Goal: Transaction & Acquisition: Purchase product/service

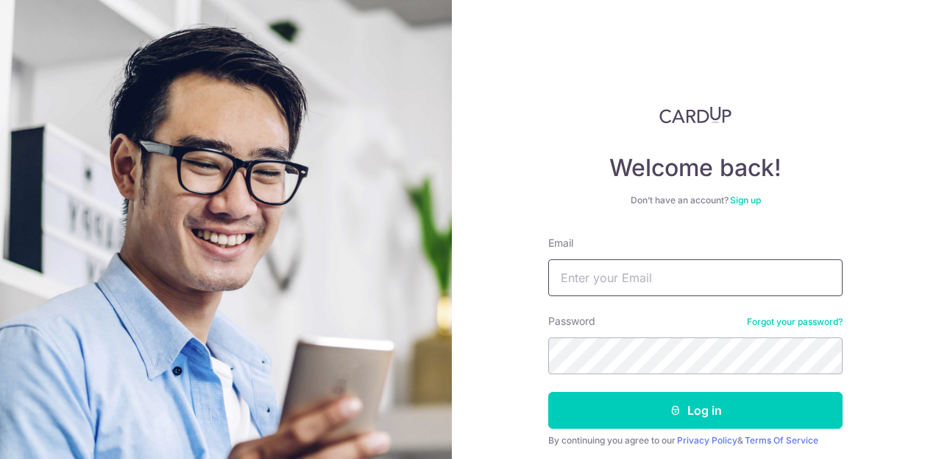
type input "[EMAIL_ADDRESS][PERSON_NAME][DOMAIN_NAME]"
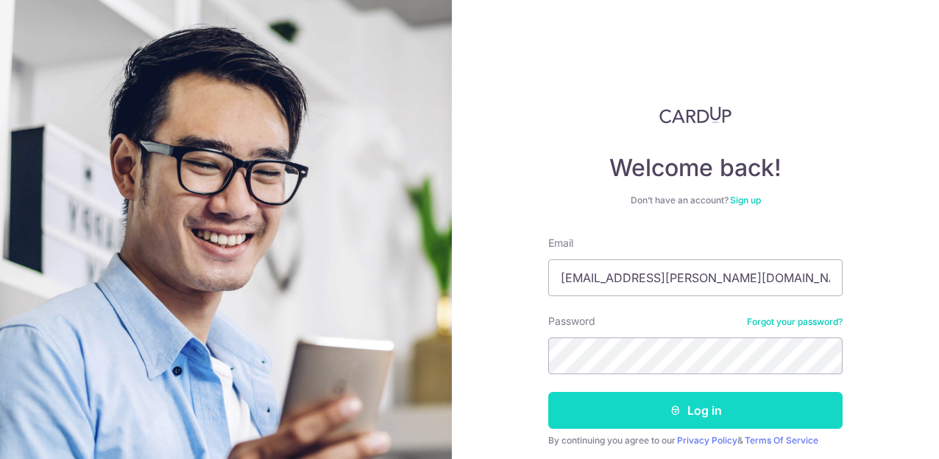
drag, startPoint x: 0, startPoint y: 0, endPoint x: 656, endPoint y: 414, distance: 775.6
click at [656, 414] on button "Log in" at bounding box center [696, 410] width 295 height 37
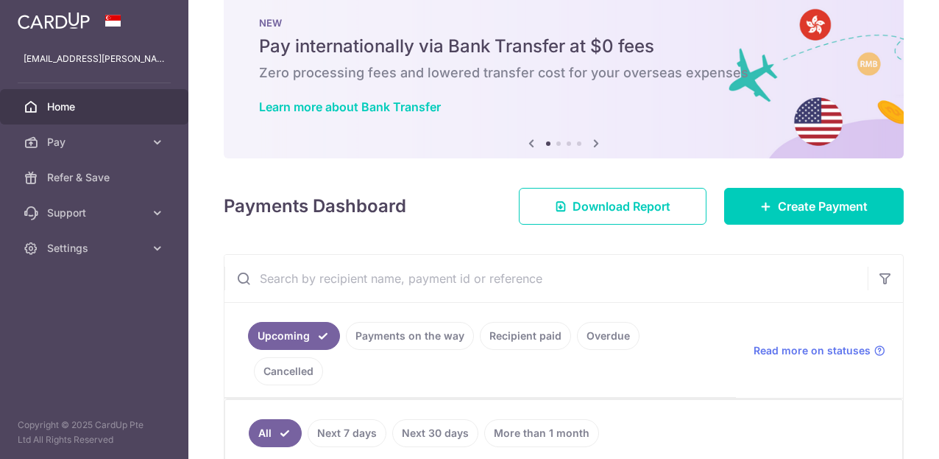
scroll to position [200, 0]
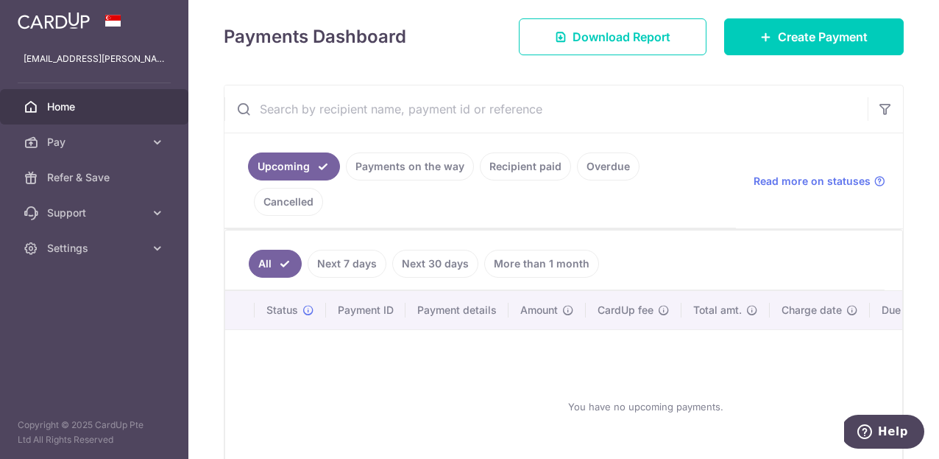
click at [523, 166] on link "Recipient paid" at bounding box center [525, 166] width 91 height 28
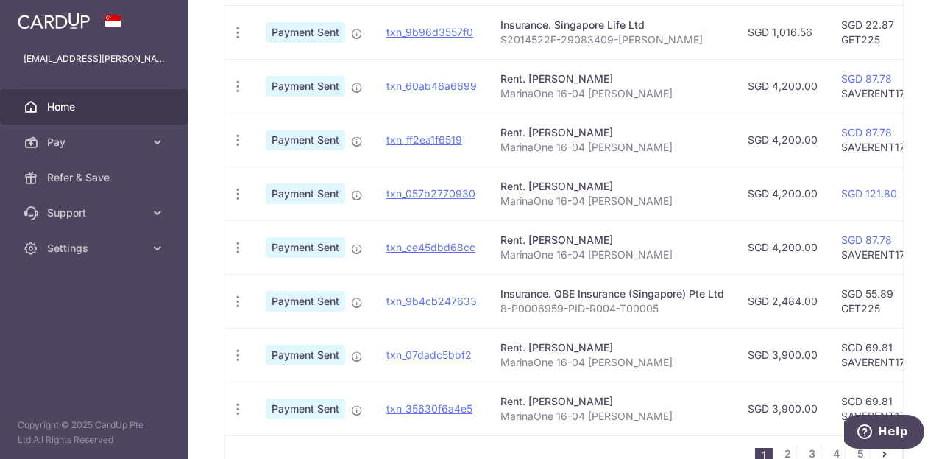
scroll to position [660, 0]
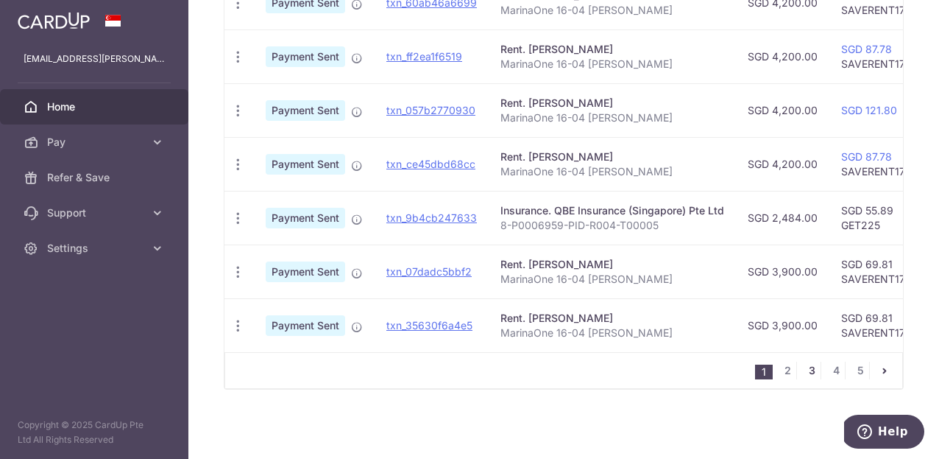
click at [805, 373] on link "3" at bounding box center [812, 371] width 18 height 18
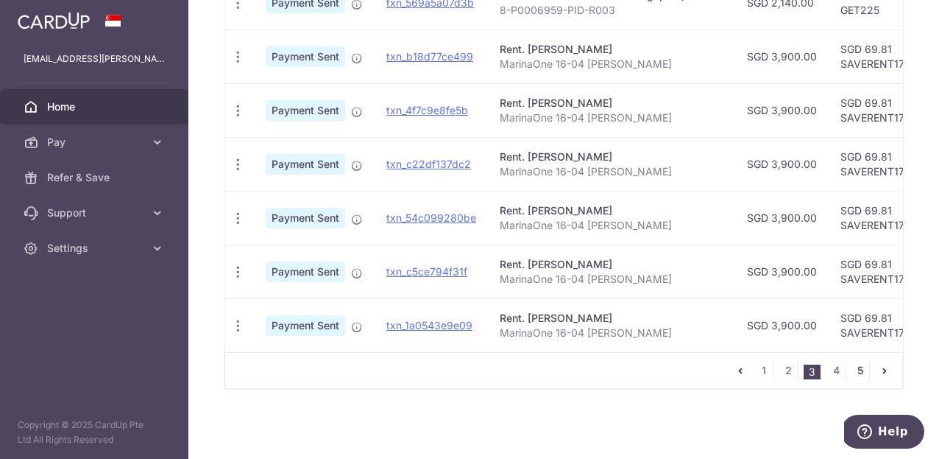
click at [852, 369] on link "5" at bounding box center [861, 371] width 18 height 18
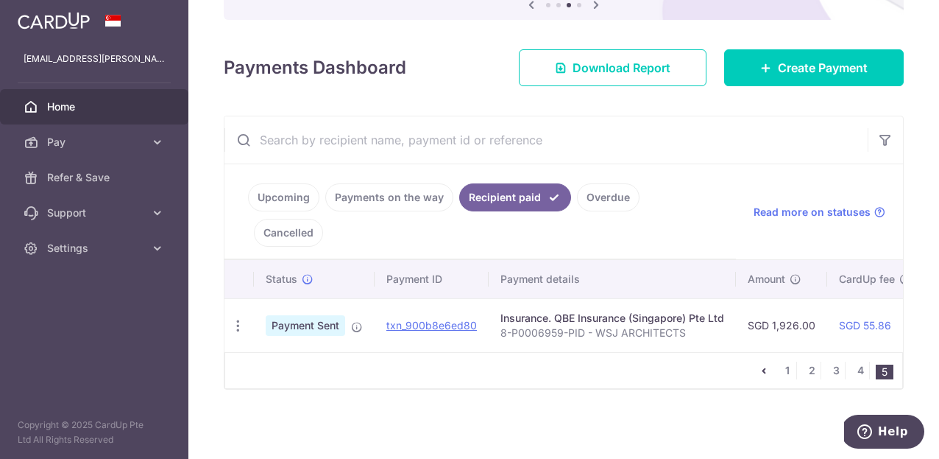
scroll to position [177, 0]
click at [853, 370] on link "4" at bounding box center [861, 371] width 18 height 18
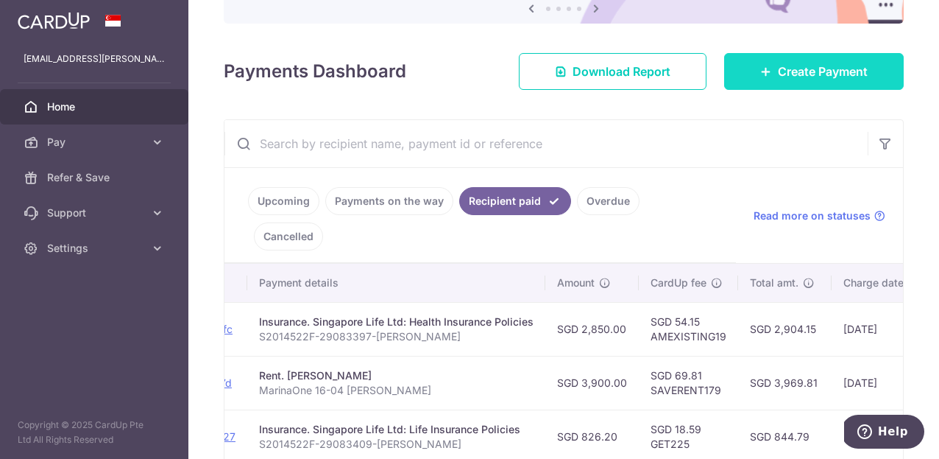
scroll to position [162, 0]
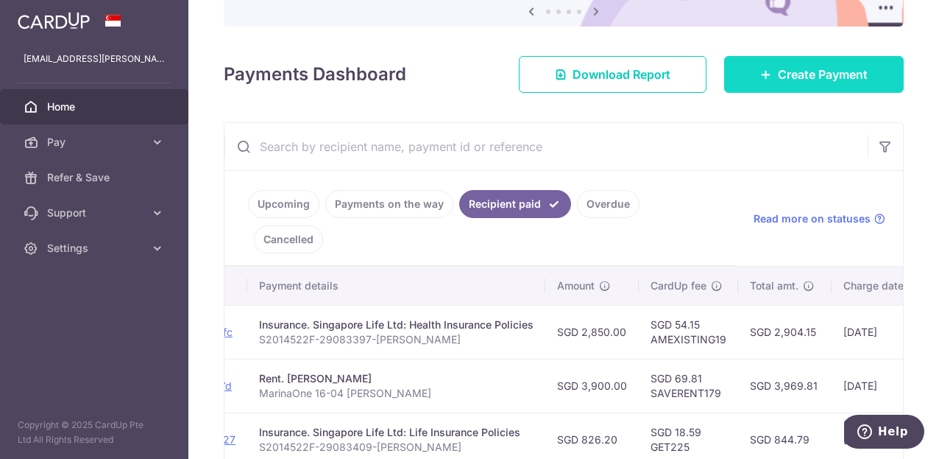
click at [805, 79] on span "Create Payment" at bounding box center [823, 75] width 90 height 18
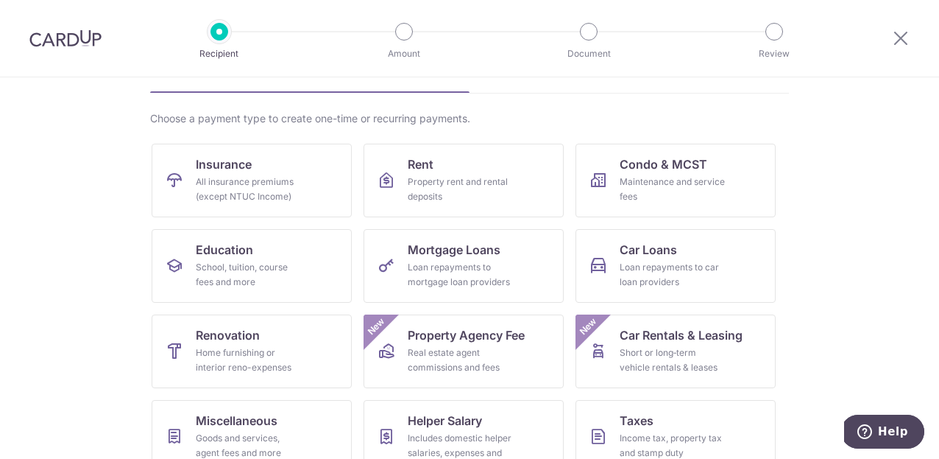
scroll to position [88, 0]
click at [269, 183] on div "All insurance premiums (except NTUC Income)" at bounding box center [249, 188] width 106 height 29
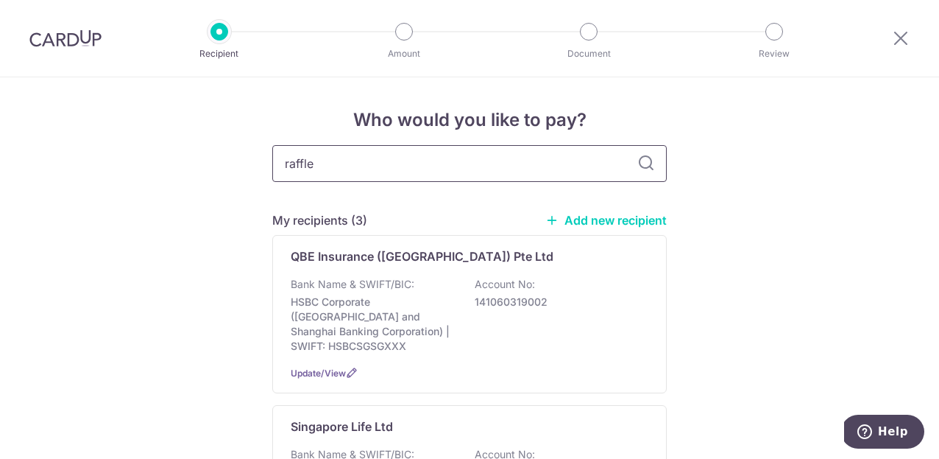
type input "raffles"
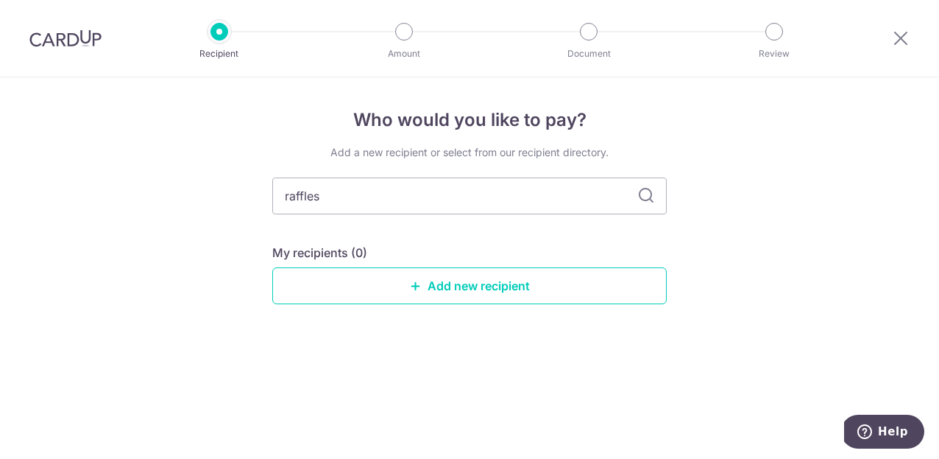
drag, startPoint x: 221, startPoint y: 152, endPoint x: 231, endPoint y: 156, distance: 11.2
click at [221, 152] on div "Who would you like to pay? Add a new recipient or select from our recipient dir…" at bounding box center [469, 267] width 939 height 381
drag, startPoint x: 303, startPoint y: 195, endPoint x: 238, endPoint y: 184, distance: 66.5
click at [238, 184] on div "Who would you like to pay? Add a new recipient or select from our recipient dir…" at bounding box center [469, 267] width 939 height 381
click at [720, 231] on div "Who would you like to pay? Add a new recipient or select from our recipient dir…" at bounding box center [469, 267] width 939 height 381
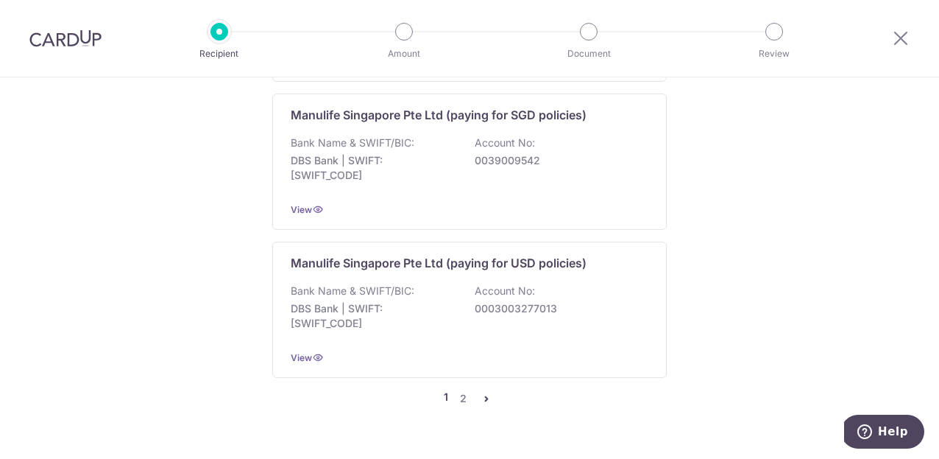
scroll to position [1887, 0]
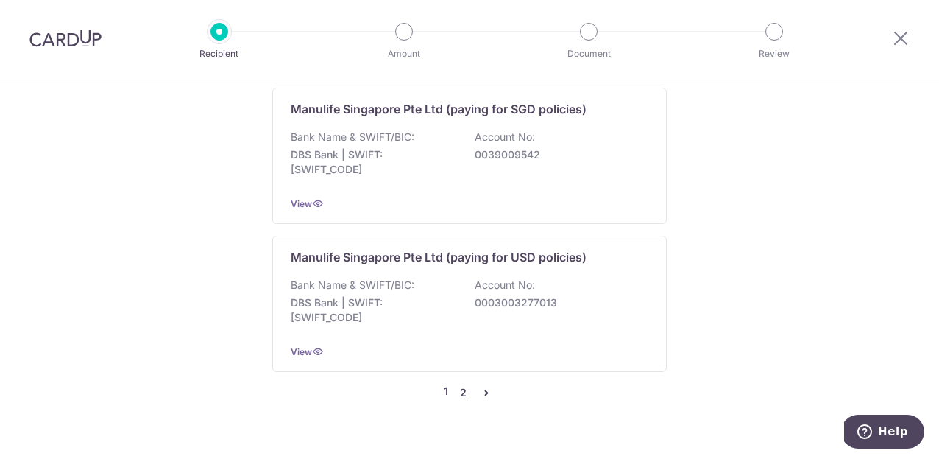
click at [459, 384] on link "2" at bounding box center [463, 393] width 18 height 18
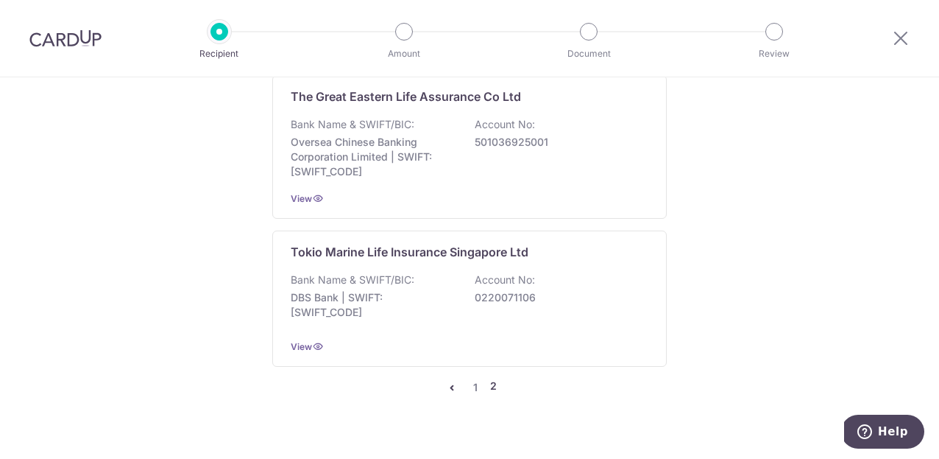
scroll to position [1894, 0]
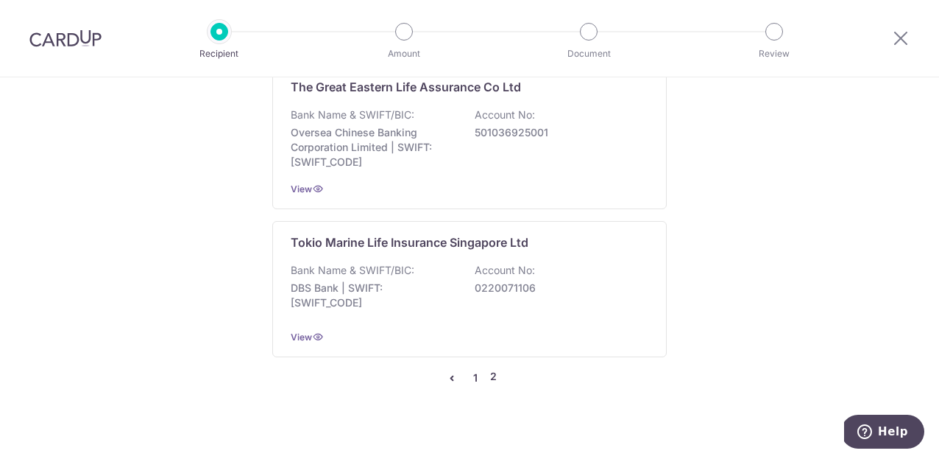
click at [473, 369] on link "1" at bounding box center [476, 378] width 18 height 18
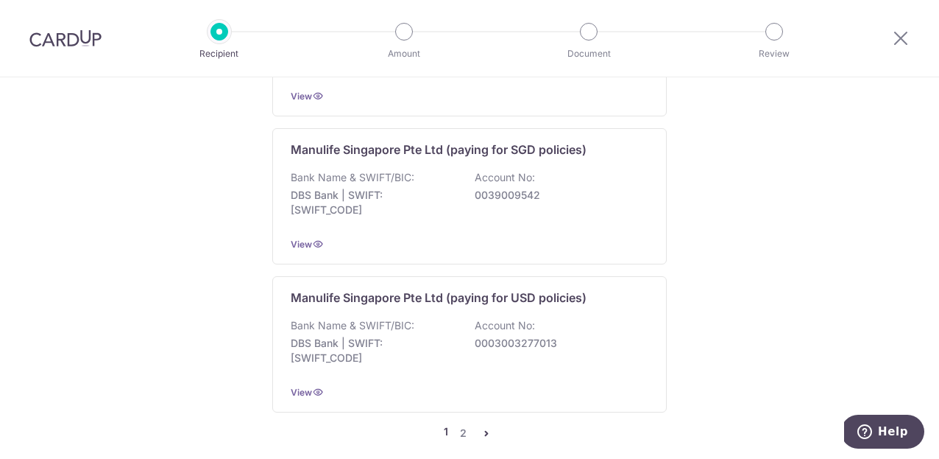
scroll to position [0, 0]
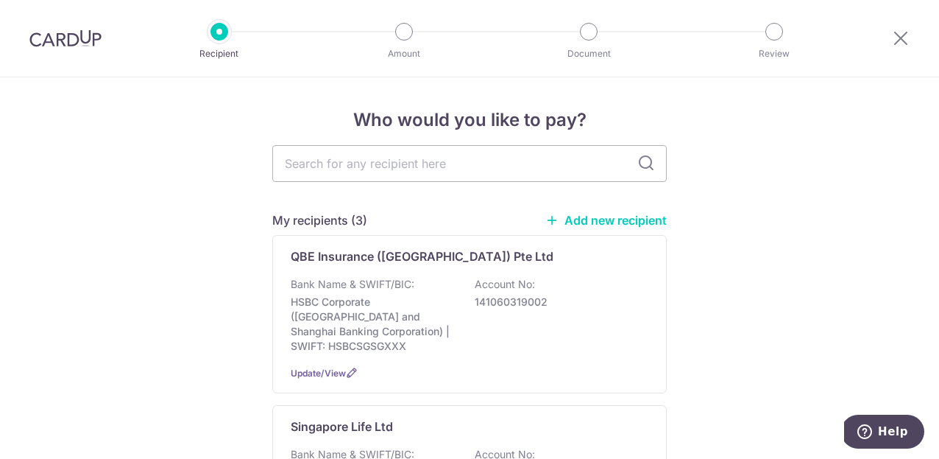
click at [615, 215] on link "Add new recipient" at bounding box center [606, 220] width 121 height 15
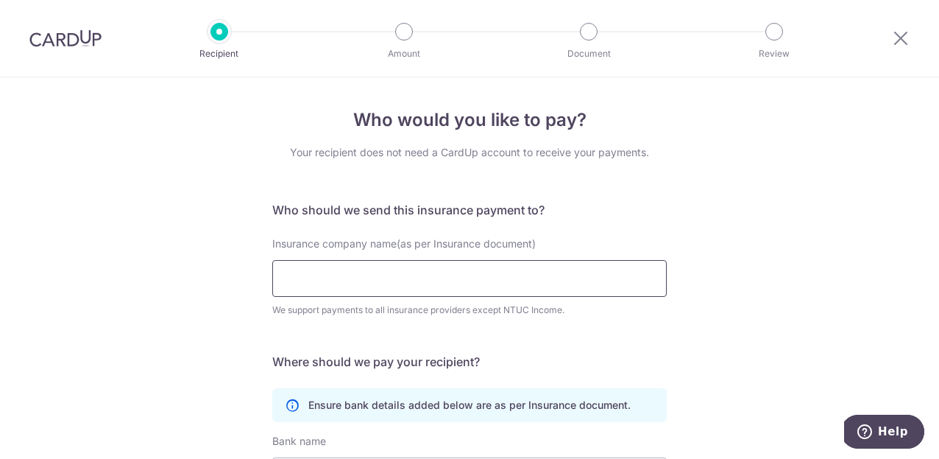
click at [354, 283] on input "Insurance company name(as per Insurance document)" at bounding box center [469, 278] width 395 height 37
click at [353, 281] on input "Insurance company name(as per Insurance document)" at bounding box center [469, 278] width 395 height 37
click at [353, 280] on input "Insurance company name(as per Insurance document)" at bounding box center [469, 278] width 395 height 37
type input "Raffles Insurance Health Ptd Ltd"
click at [724, 222] on div "Who would you like to pay? Your recipient does not need a CardUp account to rec…" at bounding box center [469, 398] width 939 height 643
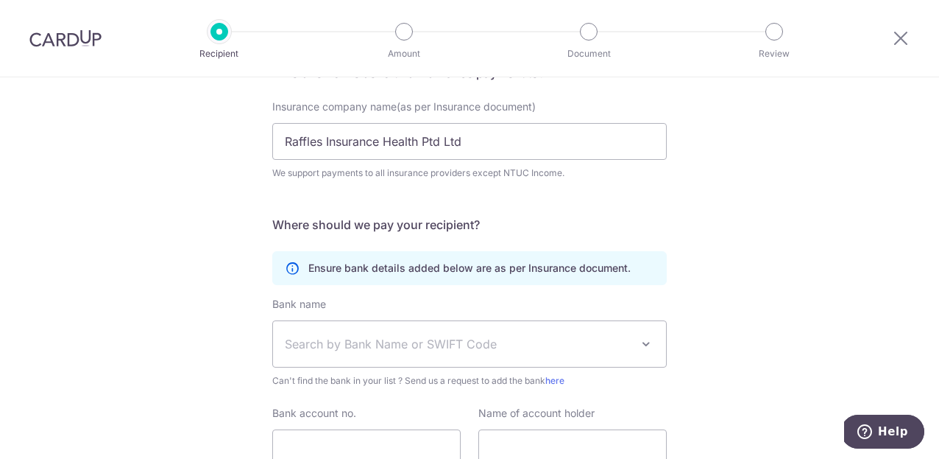
scroll to position [137, 0]
click at [412, 339] on span "Search by Bank Name or SWIFT Code" at bounding box center [458, 344] width 346 height 18
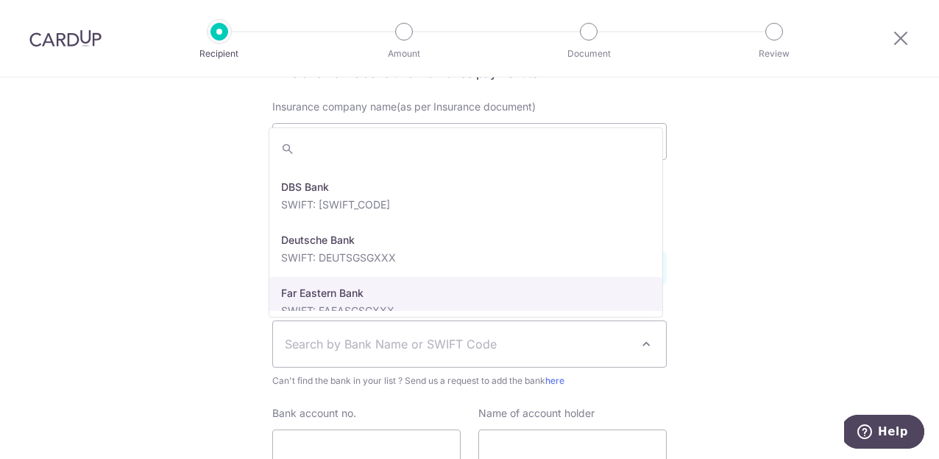
scroll to position [1207, 0]
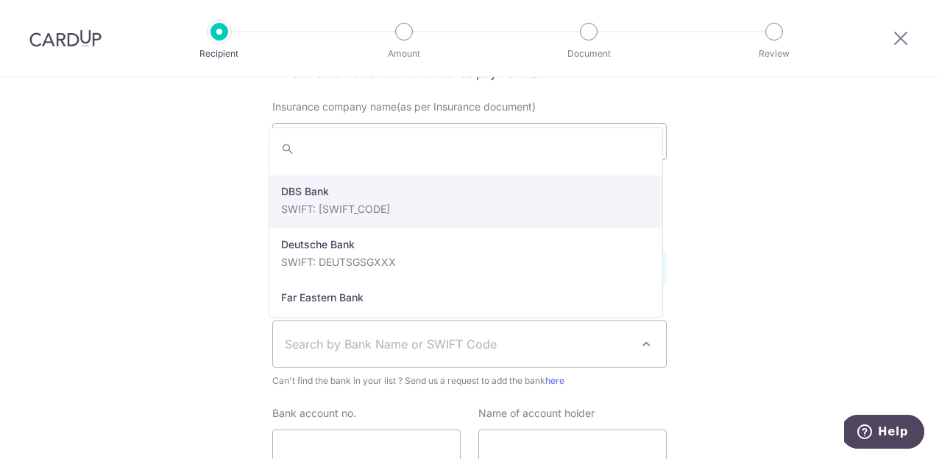
select select "6"
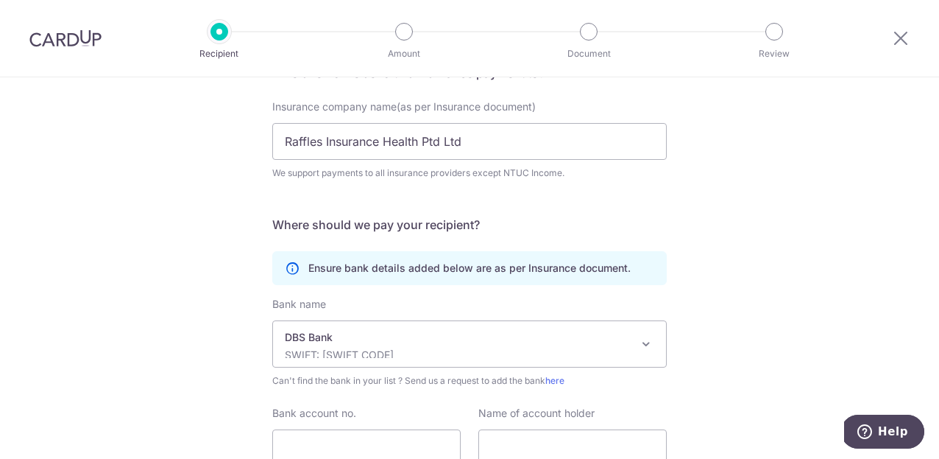
drag, startPoint x: 752, startPoint y: 295, endPoint x: 664, endPoint y: 346, distance: 101.6
click at [752, 295] on div "Who would you like to pay? Your recipient does not need a CardUp account to rec…" at bounding box center [469, 261] width 939 height 643
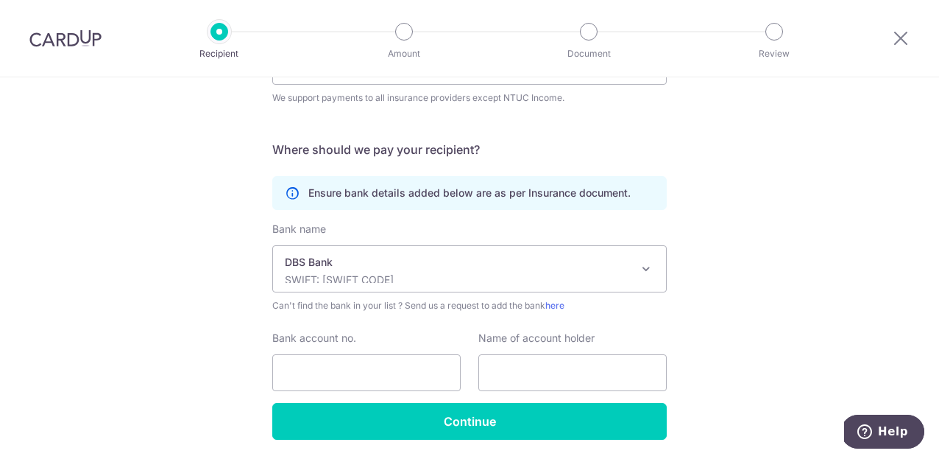
scroll to position [212, 0]
click at [401, 375] on input "Bank account no." at bounding box center [366, 372] width 188 height 37
click at [373, 378] on input "Bank account no." at bounding box center [366, 372] width 188 height 37
type input "0039547692"
click at [547, 375] on input "text" at bounding box center [573, 372] width 188 height 37
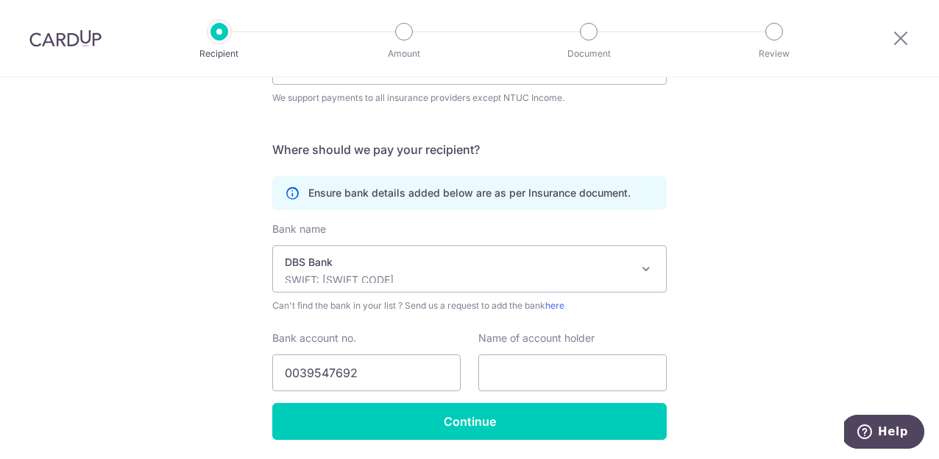
click at [751, 344] on div "Who would you like to pay? Your recipient does not need a CardUp account to rec…" at bounding box center [469, 186] width 939 height 643
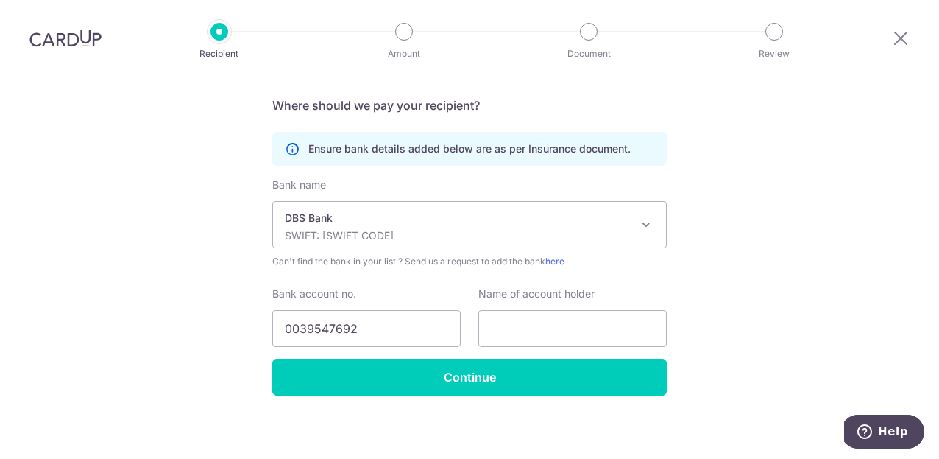
scroll to position [262, 0]
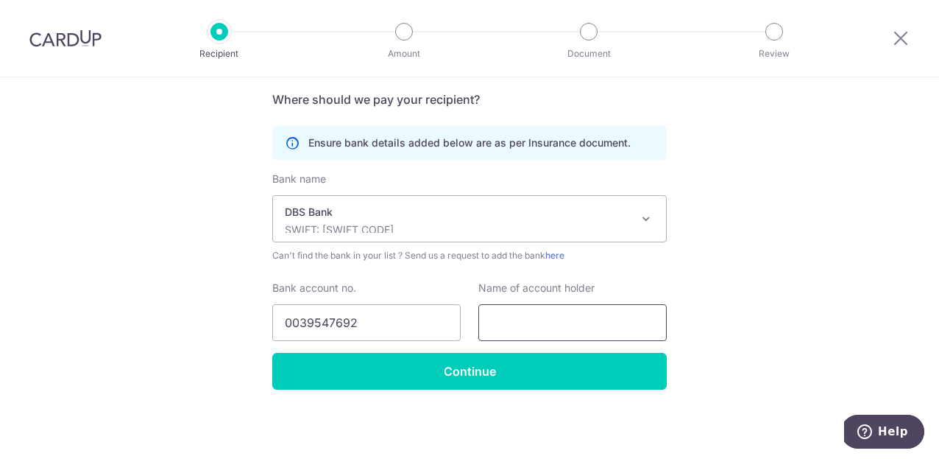
click at [531, 320] on input "text" at bounding box center [573, 322] width 188 height 37
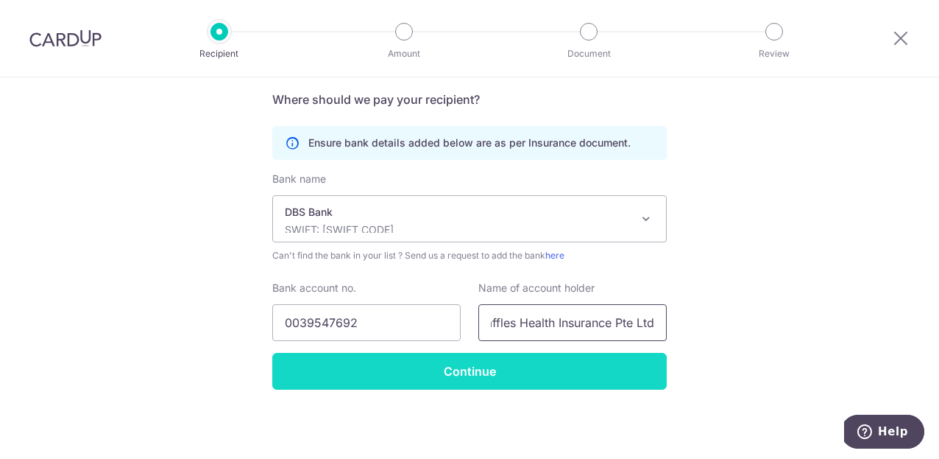
type input "Raffles Health Insurance Pte Ltd"
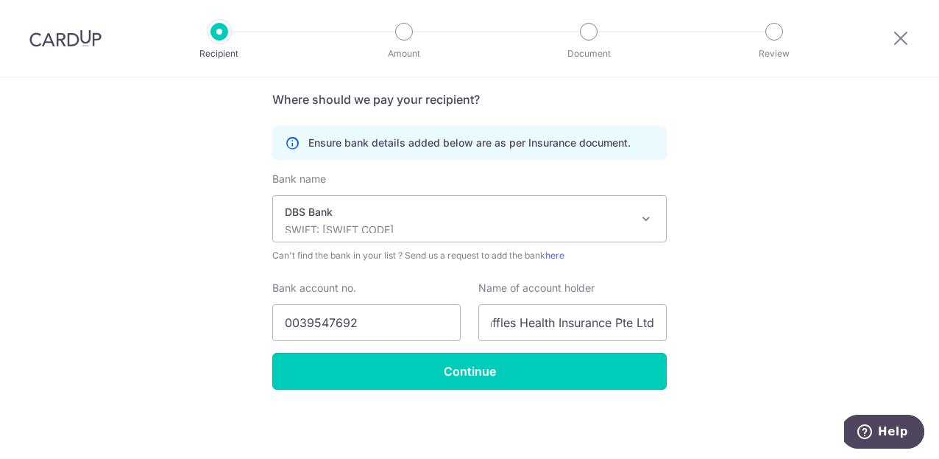
click at [499, 370] on input "Continue" at bounding box center [469, 371] width 395 height 37
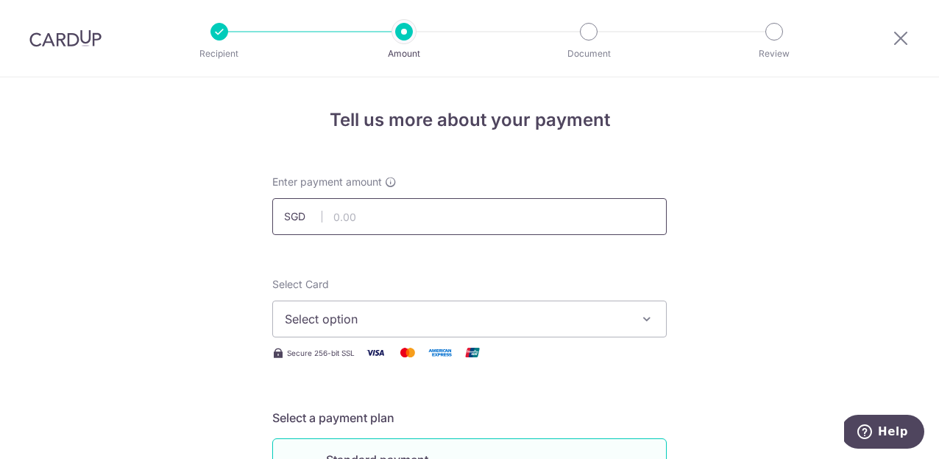
click at [469, 214] on input "text" at bounding box center [469, 216] width 395 height 37
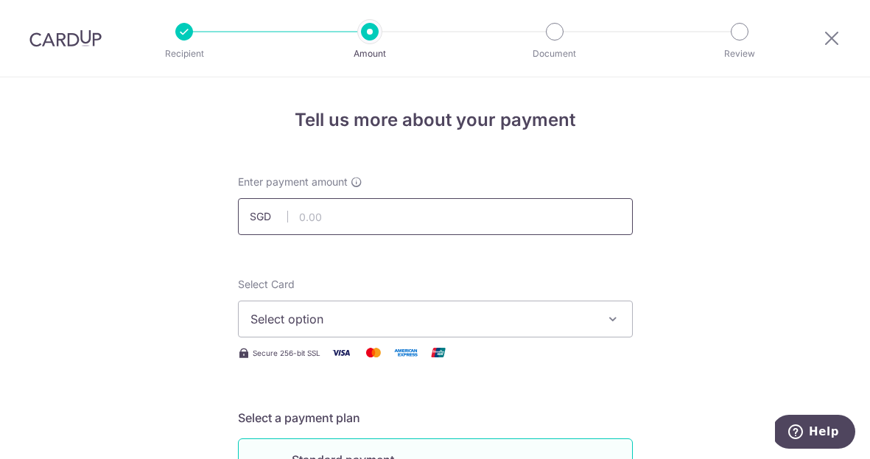
click at [389, 219] on input "text" at bounding box center [435, 216] width 395 height 37
type input "3,837.42"
click at [383, 322] on span "Select option" at bounding box center [421, 319] width 343 height 18
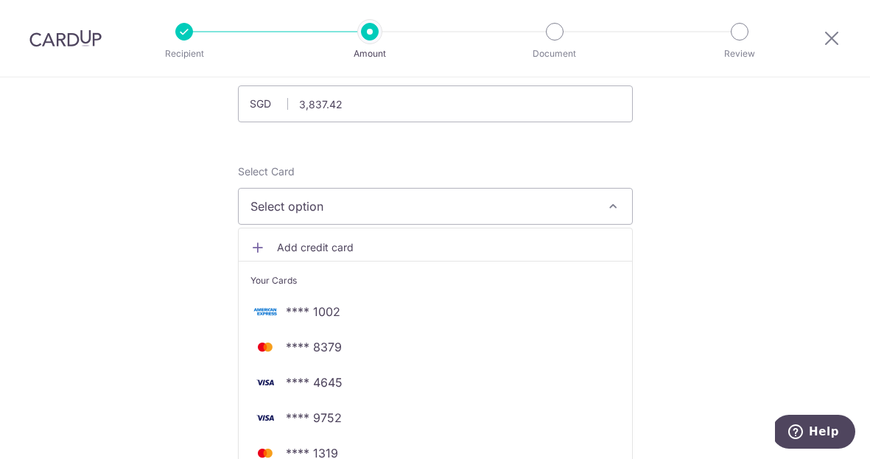
scroll to position [134, 0]
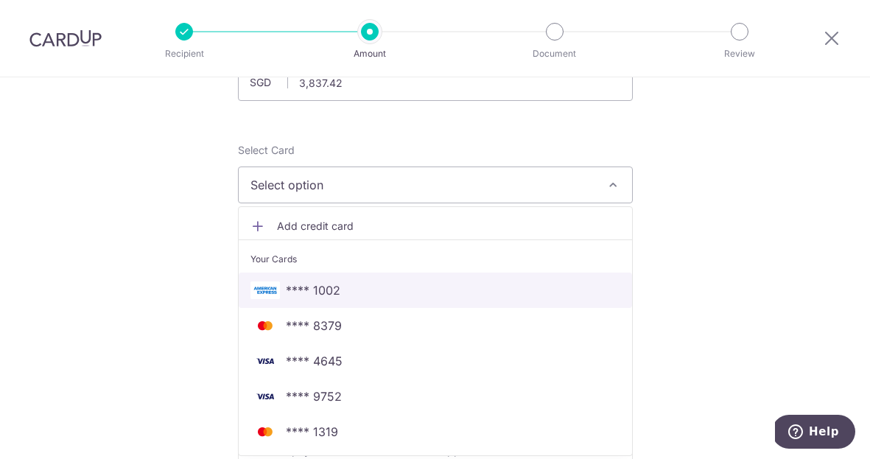
click at [297, 295] on span "**** 1002" at bounding box center [313, 290] width 54 height 18
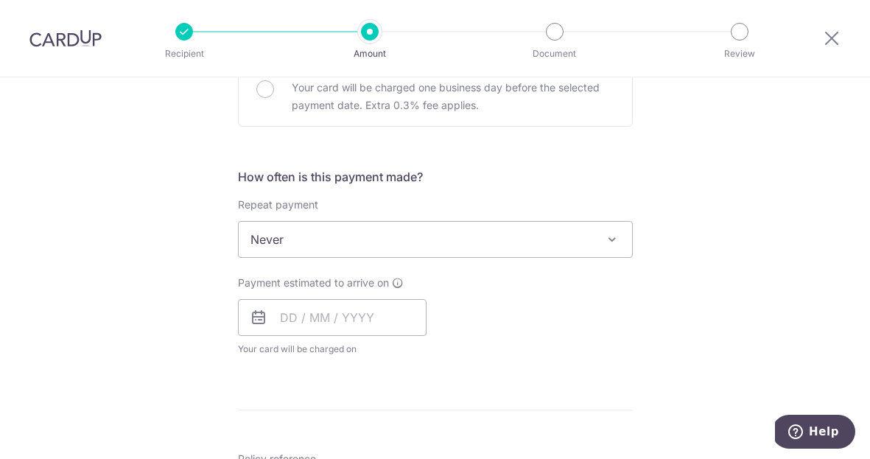
scroll to position [486, 0]
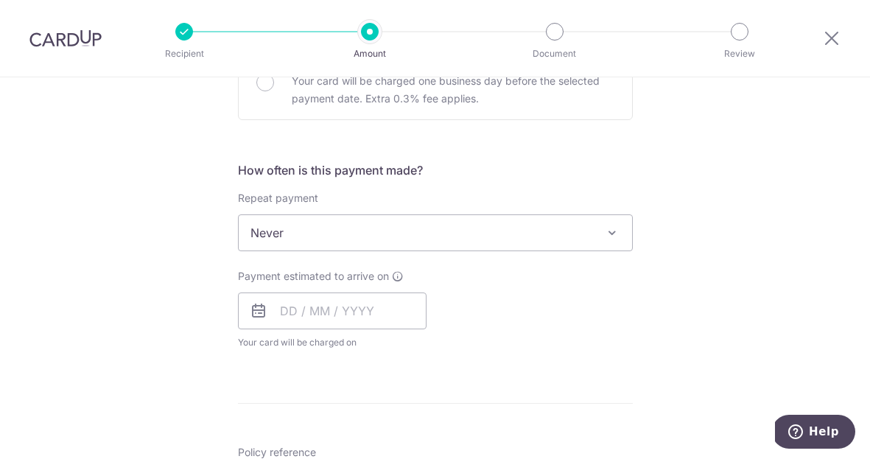
click at [250, 309] on icon at bounding box center [259, 311] width 18 height 18
click at [252, 308] on icon at bounding box center [259, 311] width 18 height 18
click at [282, 309] on input "text" at bounding box center [332, 310] width 188 height 37
click at [379, 444] on link "11" at bounding box center [386, 445] width 24 height 24
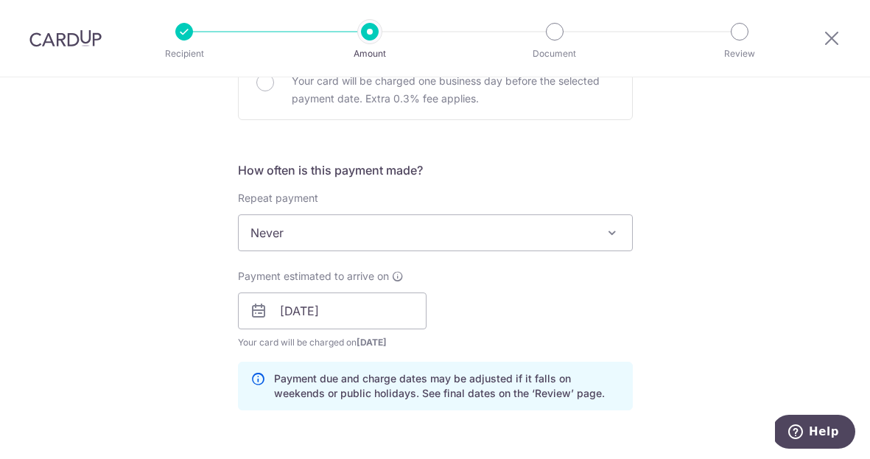
drag, startPoint x: 630, startPoint y: 287, endPoint x: 729, endPoint y: 244, distance: 108.2
click at [630, 286] on div "Payment estimated to arrive on 11/09/2025 Prev Next Sep Oct Nov Dec 2025 2026 2…" at bounding box center [435, 309] width 412 height 81
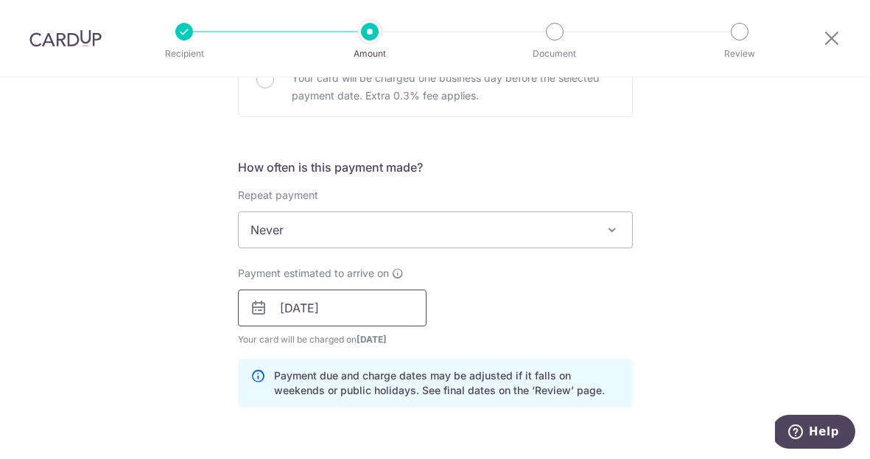
click at [279, 308] on input "11/09/2025" at bounding box center [332, 307] width 188 height 37
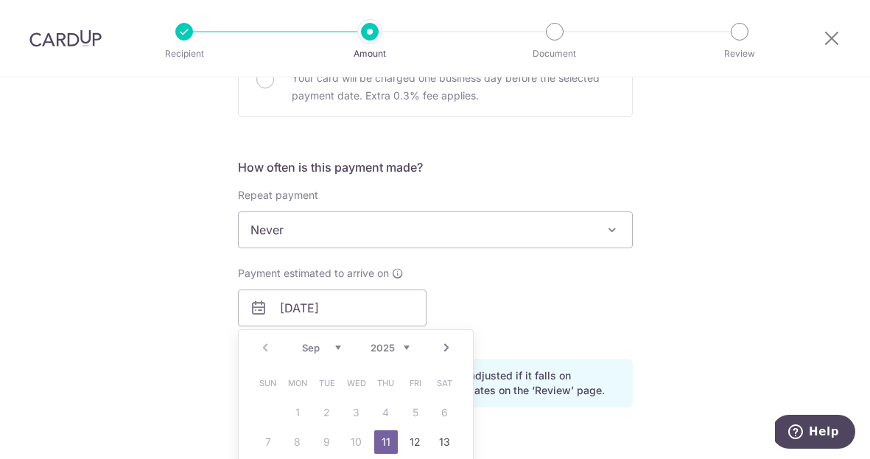
click at [639, 280] on div "Tell us more about your payment Enter payment amount SGD 3,837.42 3837.42 Recip…" at bounding box center [435, 284] width 870 height 1392
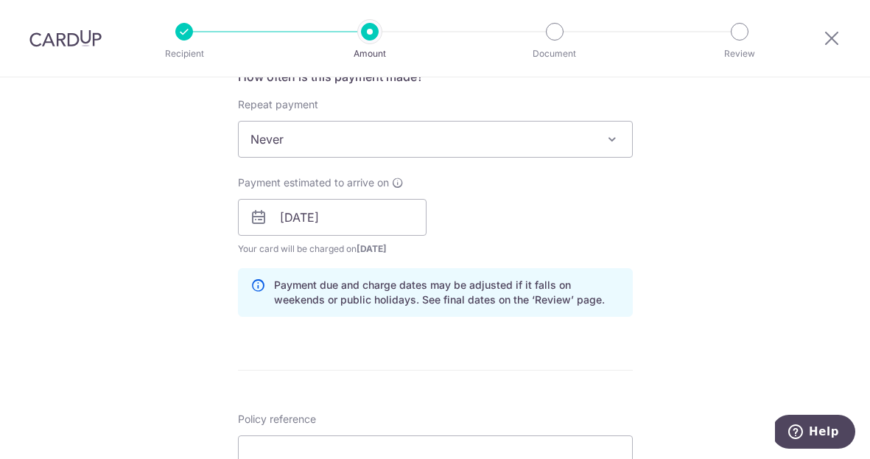
scroll to position [599, 0]
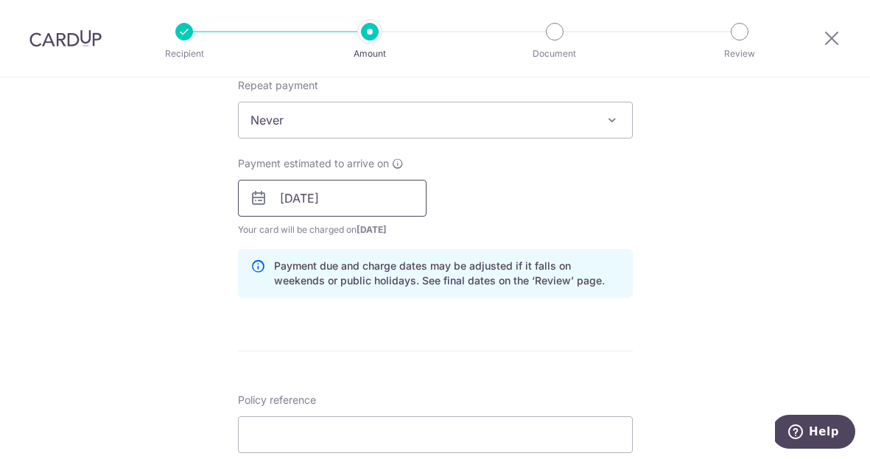
click at [354, 189] on input "11/09/2025" at bounding box center [332, 198] width 188 height 37
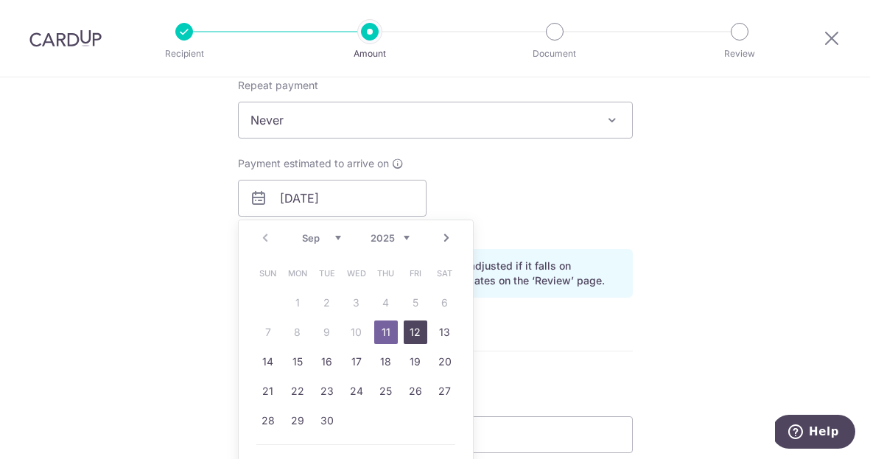
click at [408, 334] on link "12" at bounding box center [415, 332] width 24 height 24
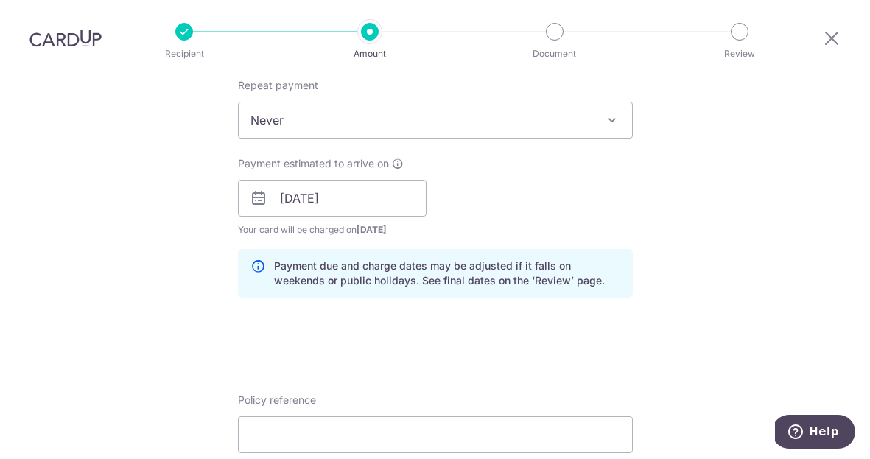
click at [705, 215] on div "Tell us more about your payment Enter payment amount SGD 3,837.42 3837.42 Recip…" at bounding box center [435, 175] width 870 height 1392
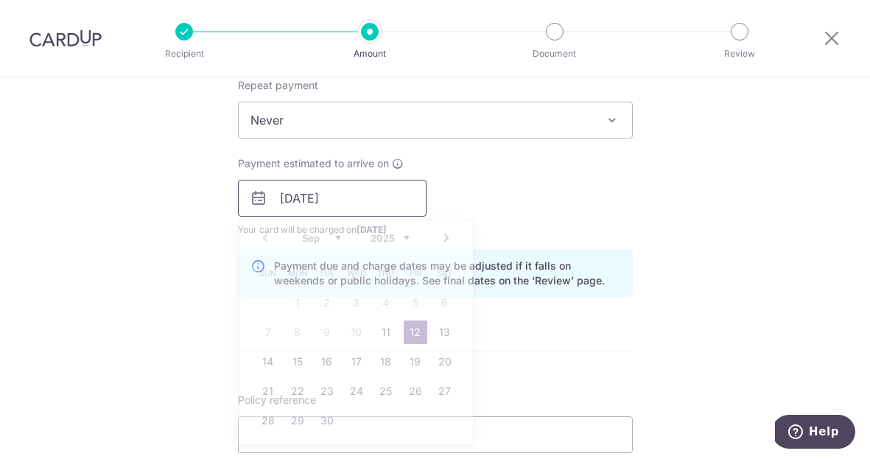
click at [352, 206] on input "12/09/2025" at bounding box center [332, 198] width 188 height 37
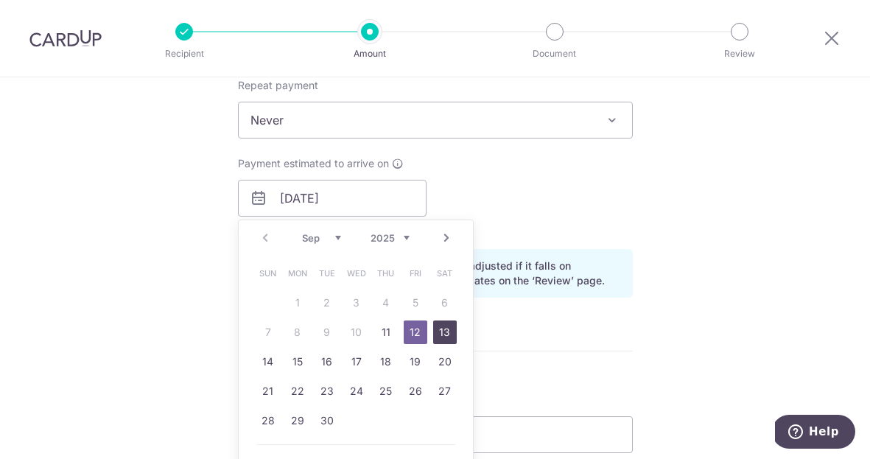
click at [440, 331] on link "13" at bounding box center [445, 332] width 24 height 24
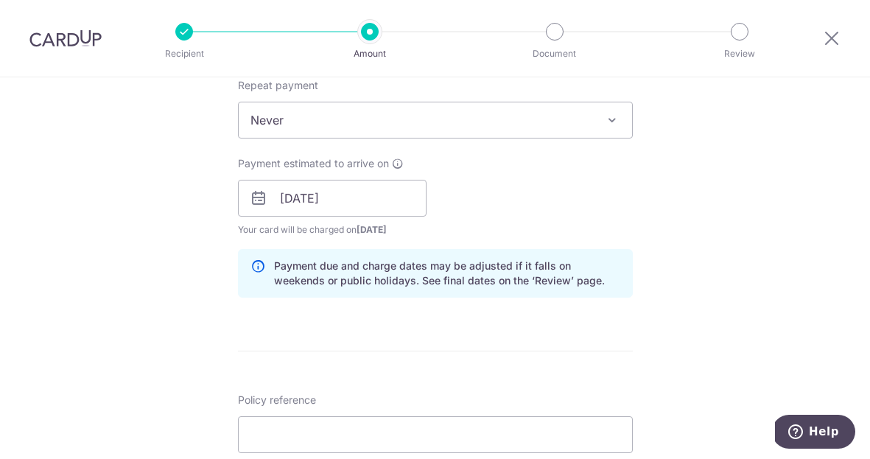
click at [680, 208] on div "Tell us more about your payment Enter payment amount SGD 3,837.42 3837.42 Recip…" at bounding box center [435, 175] width 870 height 1392
click at [376, 208] on input "13/09/2025" at bounding box center [332, 198] width 188 height 37
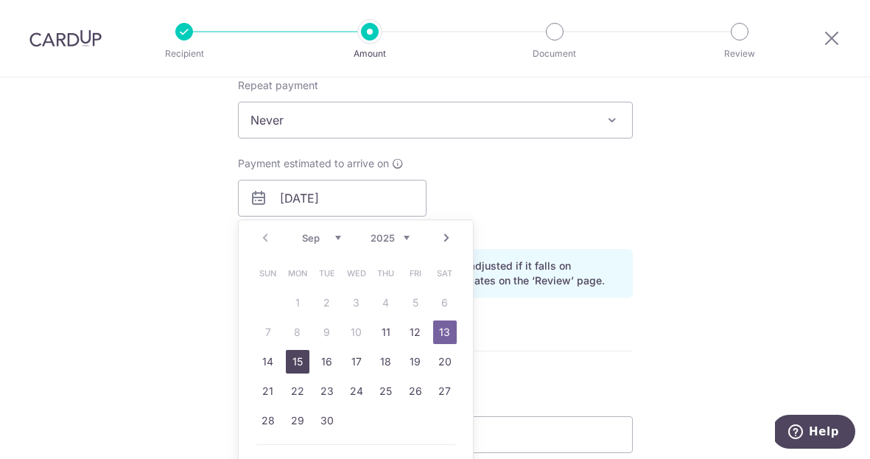
click at [287, 356] on link "15" at bounding box center [298, 362] width 24 height 24
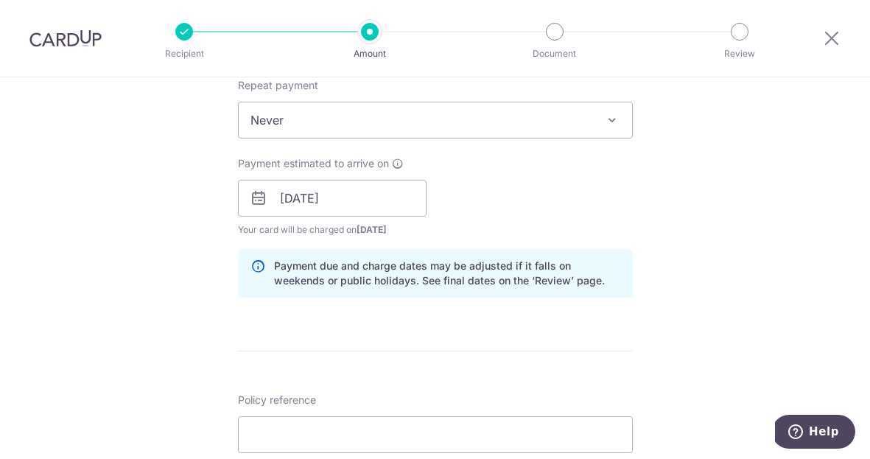
click at [522, 187] on div "Payment estimated to arrive on 15/09/2025 Prev Next Sep Oct Nov Dec 2025 2026 2…" at bounding box center [435, 196] width 412 height 81
click at [346, 208] on input "15/09/2025" at bounding box center [332, 198] width 188 height 37
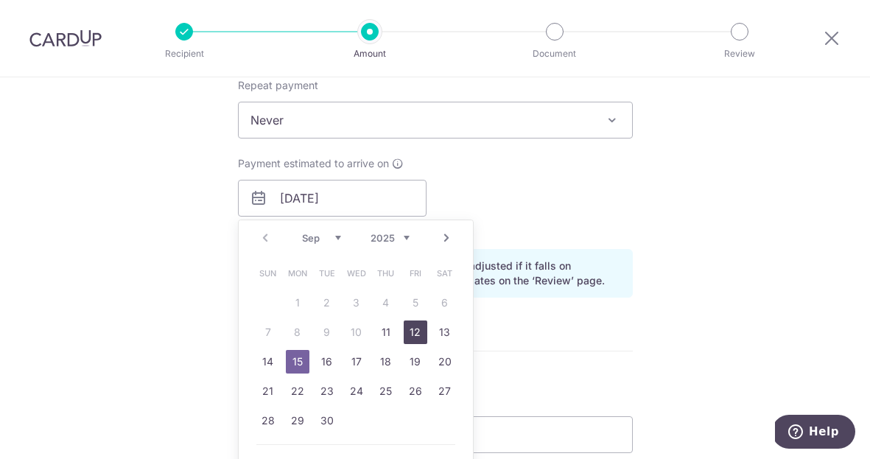
click at [417, 334] on link "12" at bounding box center [415, 332] width 24 height 24
type input "[DATE]"
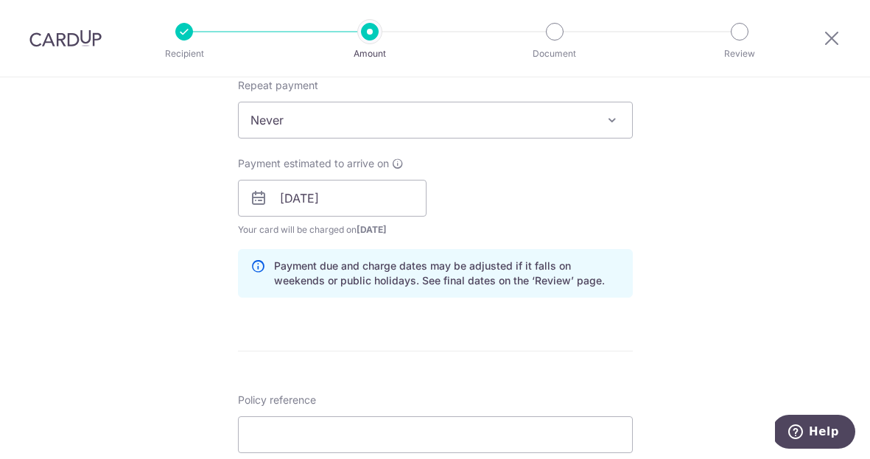
click at [577, 183] on div "Payment estimated to arrive on 12/09/2025 Prev Next Sep Oct Nov Dec 2025 2026 2…" at bounding box center [435, 196] width 412 height 81
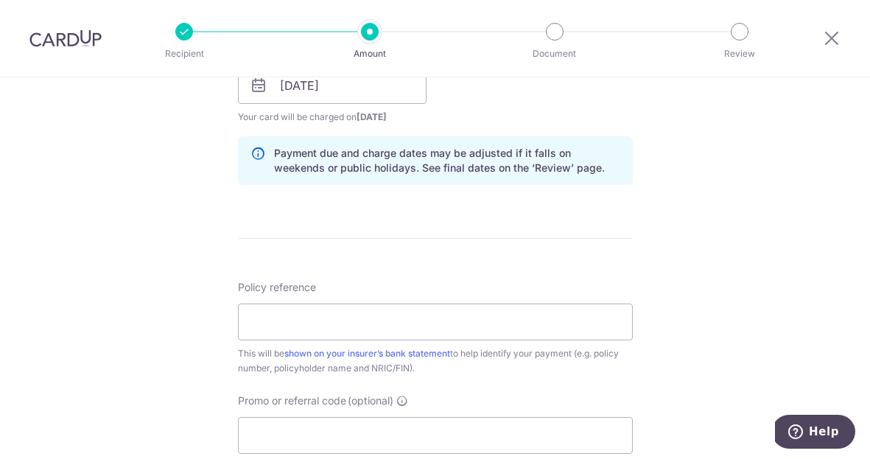
scroll to position [793, 0]
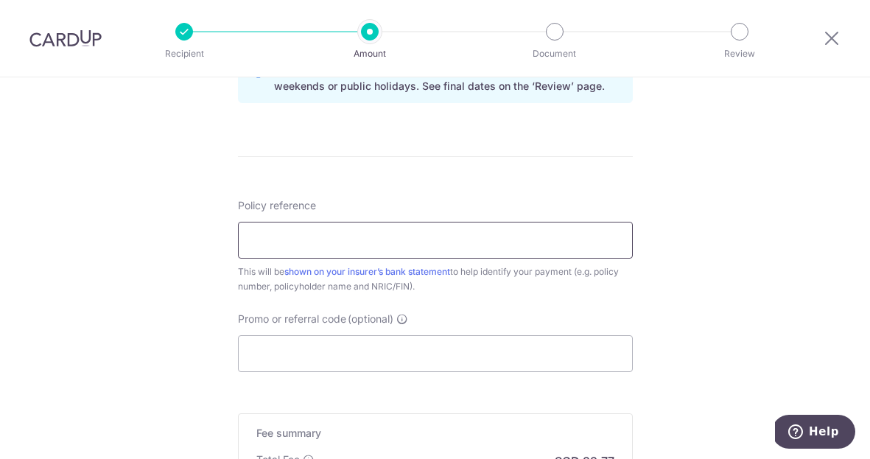
click at [410, 252] on input "Policy reference" at bounding box center [435, 240] width 395 height 37
click at [387, 246] on input "L2100" at bounding box center [435, 240] width 395 height 37
type input "L2100009483A"
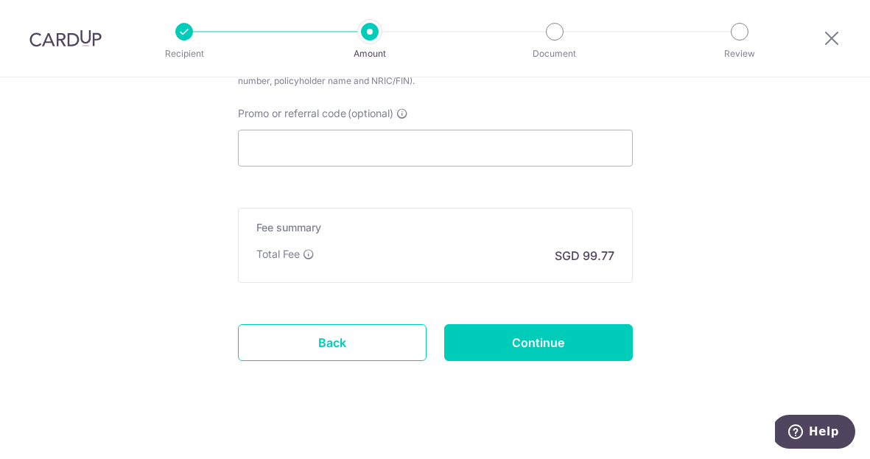
scroll to position [1011, 0]
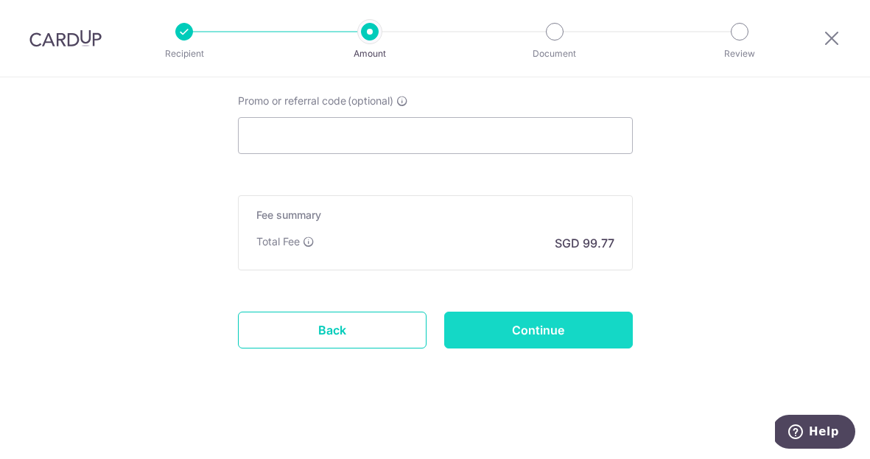
drag, startPoint x: 574, startPoint y: 331, endPoint x: 708, endPoint y: 248, distance: 158.0
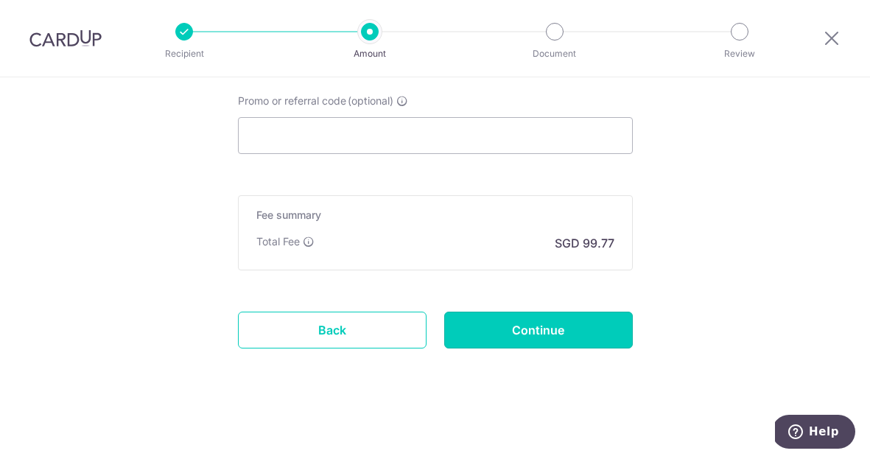
click at [574, 330] on input "Continue" at bounding box center [538, 329] width 188 height 37
type input "Create Schedule"
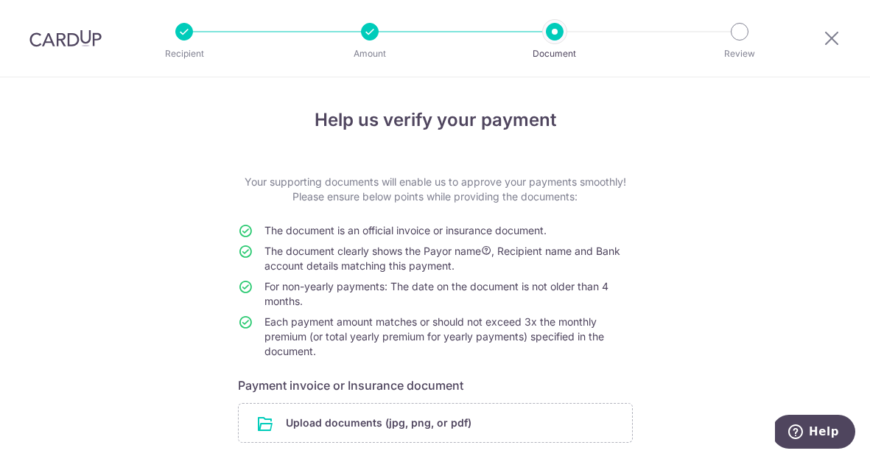
scroll to position [134, 0]
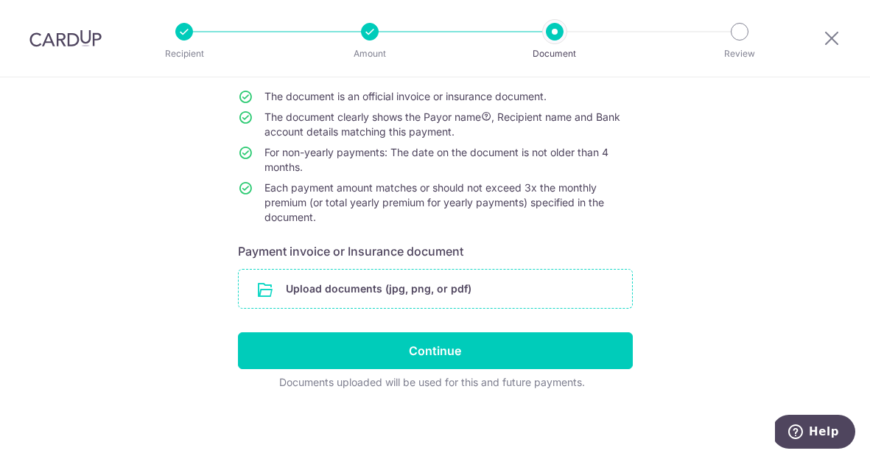
click at [461, 285] on input "file" at bounding box center [435, 288] width 393 height 38
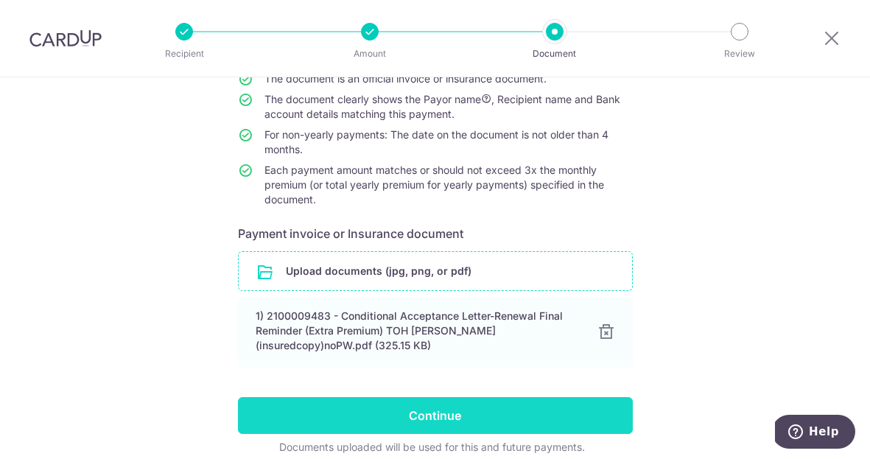
scroll to position [216, 0]
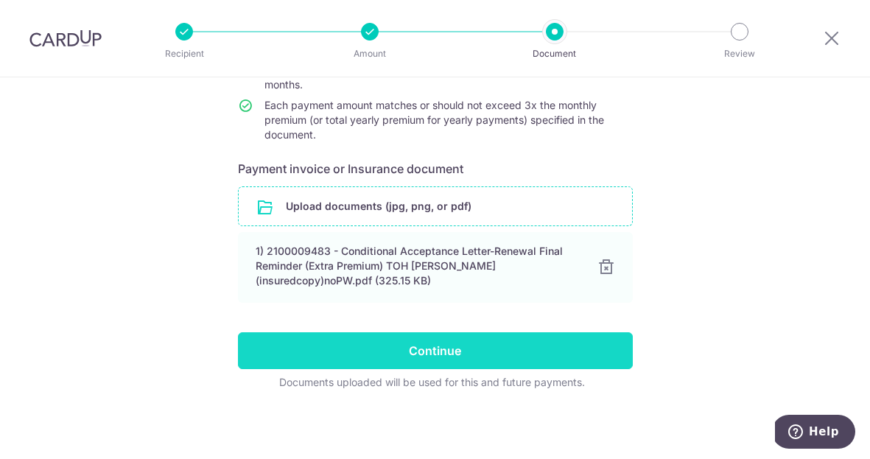
click at [467, 354] on input "Continue" at bounding box center [435, 350] width 395 height 37
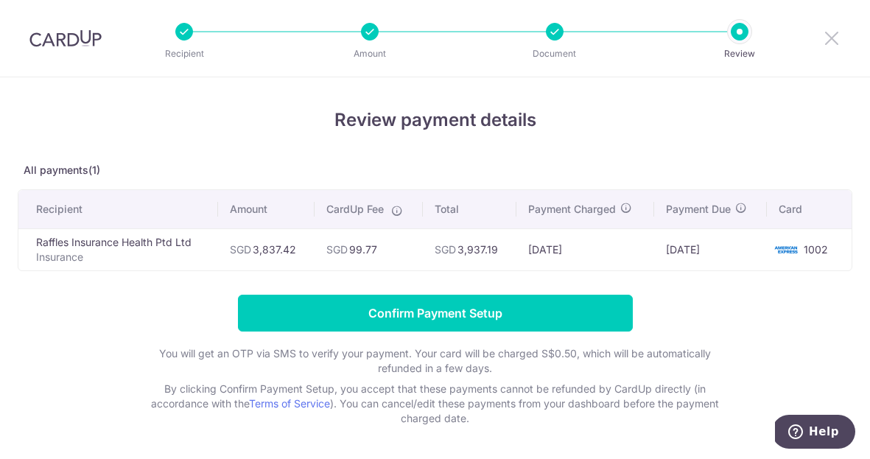
click at [833, 36] on icon at bounding box center [831, 38] width 18 height 18
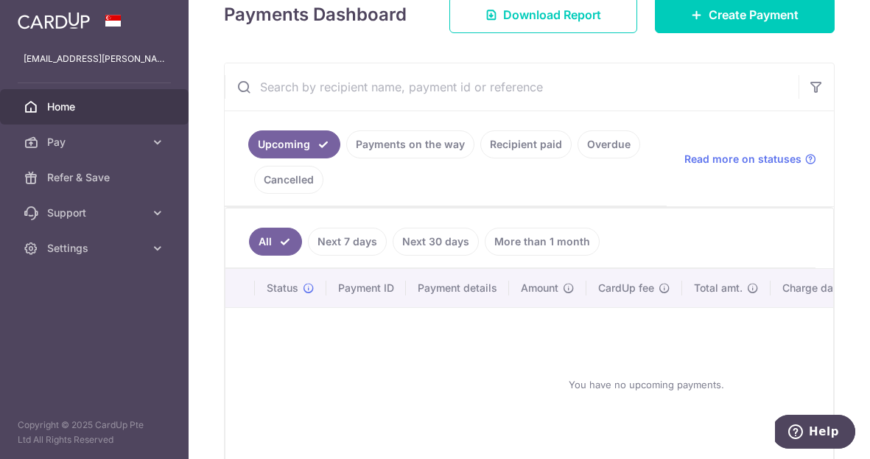
scroll to position [132, 0]
